Goal: Information Seeking & Learning: Learn about a topic

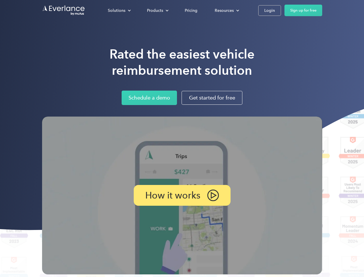
click at [119, 10] on div "Solutions" at bounding box center [117, 10] width 18 height 7
click at [157, 10] on div "Products" at bounding box center [155, 10] width 16 height 7
click at [226, 10] on div "Resources" at bounding box center [224, 10] width 19 height 7
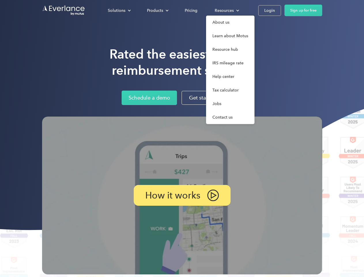
click at [182, 195] on p "How it works" at bounding box center [172, 195] width 55 height 7
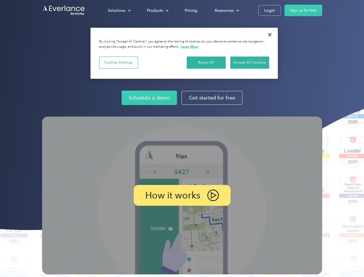
click at [182, 138] on img at bounding box center [182, 195] width 280 height 158
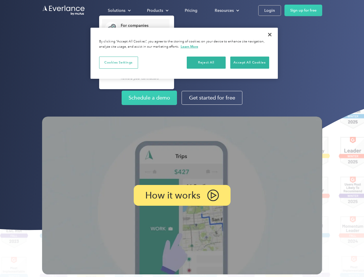
click at [119, 10] on div "Solutions" at bounding box center [117, 10] width 18 height 7
click at [157, 10] on div "Products" at bounding box center [155, 10] width 16 height 7
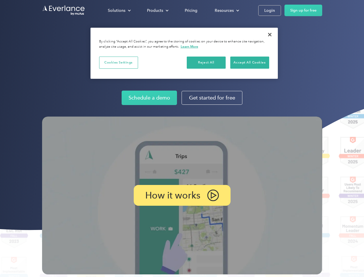
click at [226, 10] on div "Resources" at bounding box center [224, 10] width 19 height 7
click at [182, 195] on p "How it works" at bounding box center [172, 195] width 55 height 7
click at [118, 62] on button "Cookies Settings" at bounding box center [118, 62] width 39 height 12
